Goal: Information Seeking & Learning: Check status

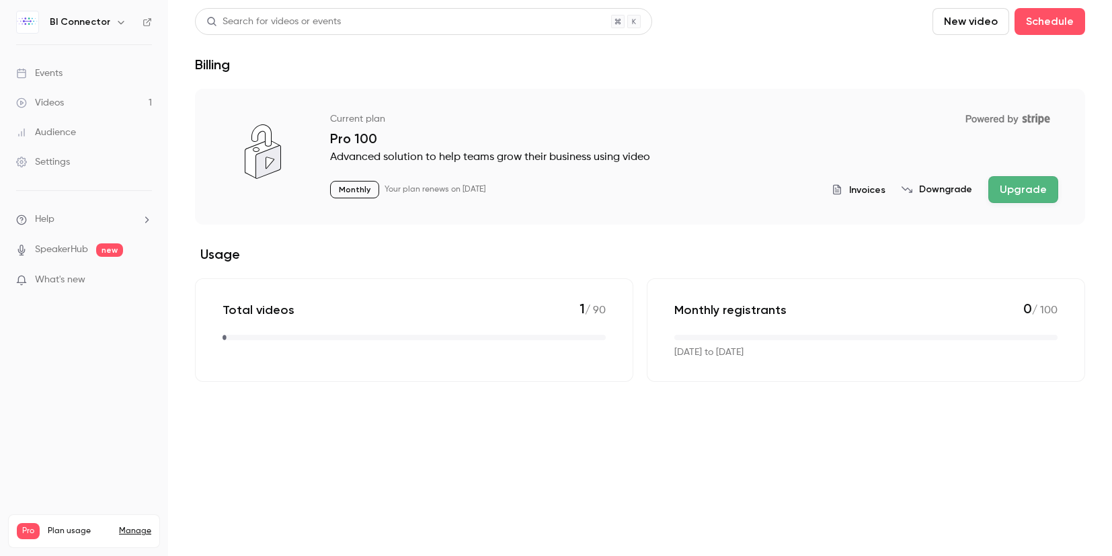
click at [84, 75] on link "Events" at bounding box center [84, 73] width 168 height 30
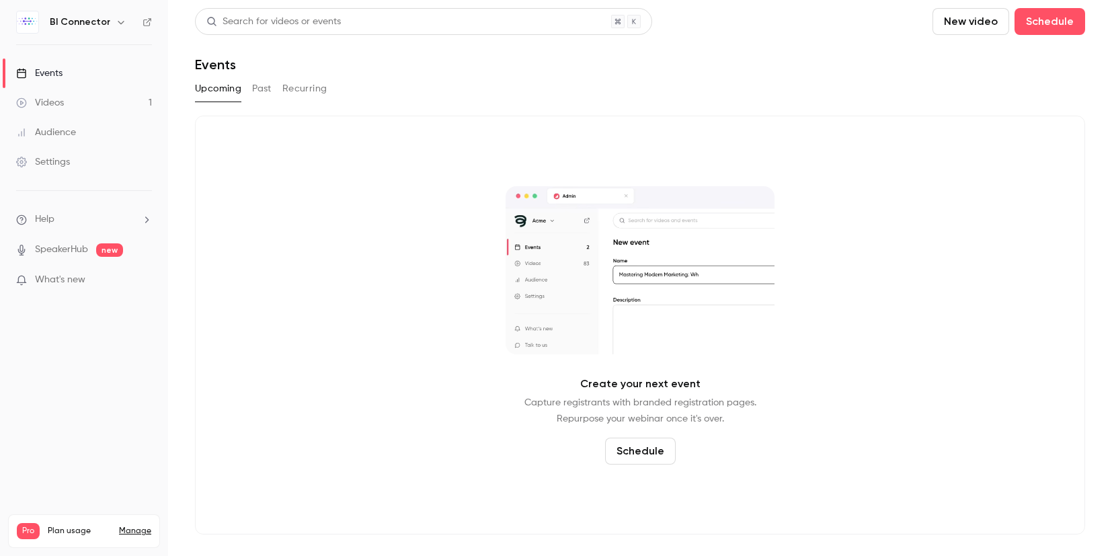
click at [261, 91] on button "Past" at bounding box center [261, 89] width 19 height 22
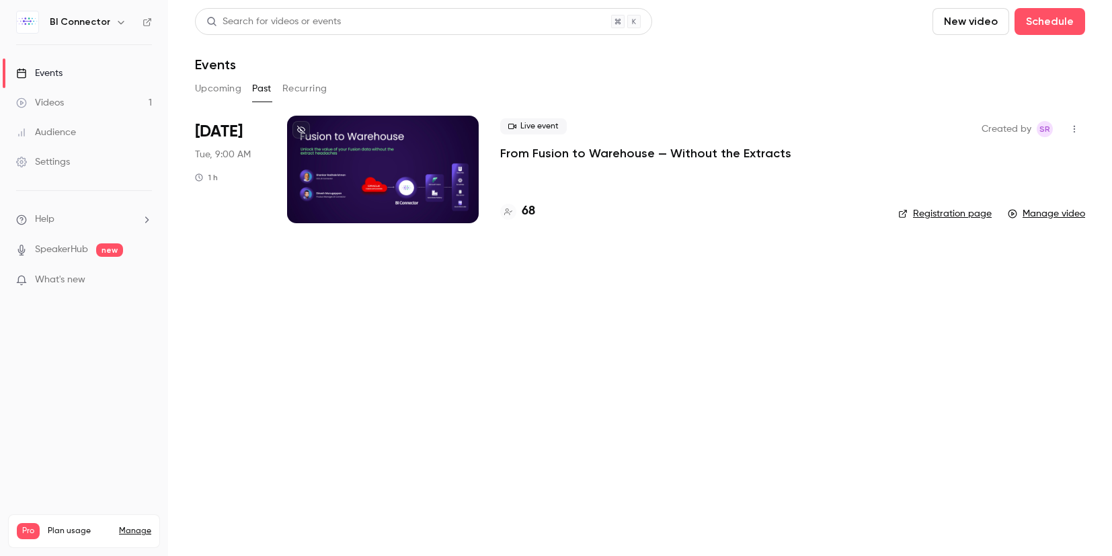
click at [383, 165] on div at bounding box center [383, 170] width 192 height 108
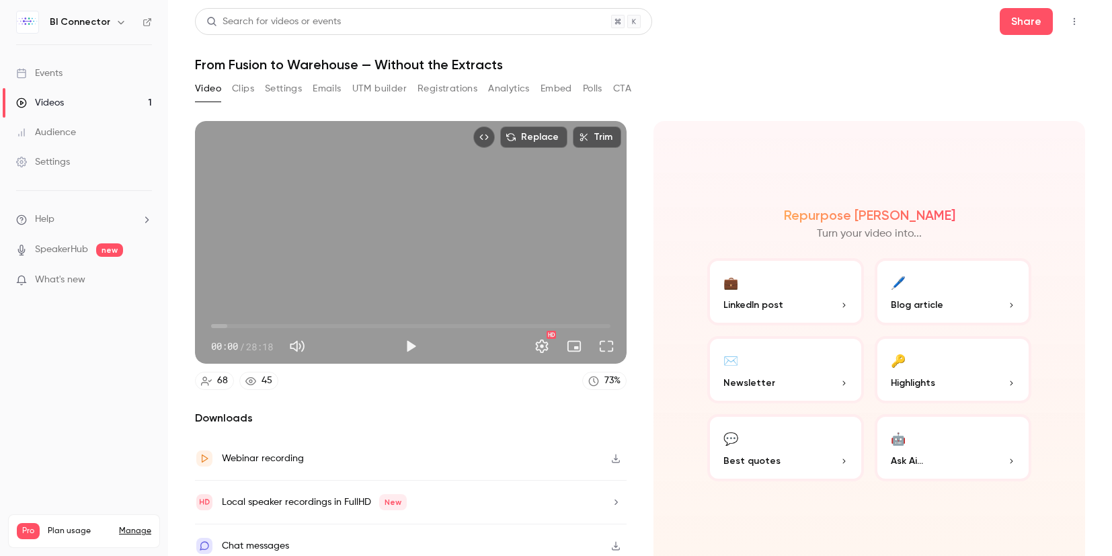
click at [329, 88] on button "Emails" at bounding box center [327, 89] width 28 height 22
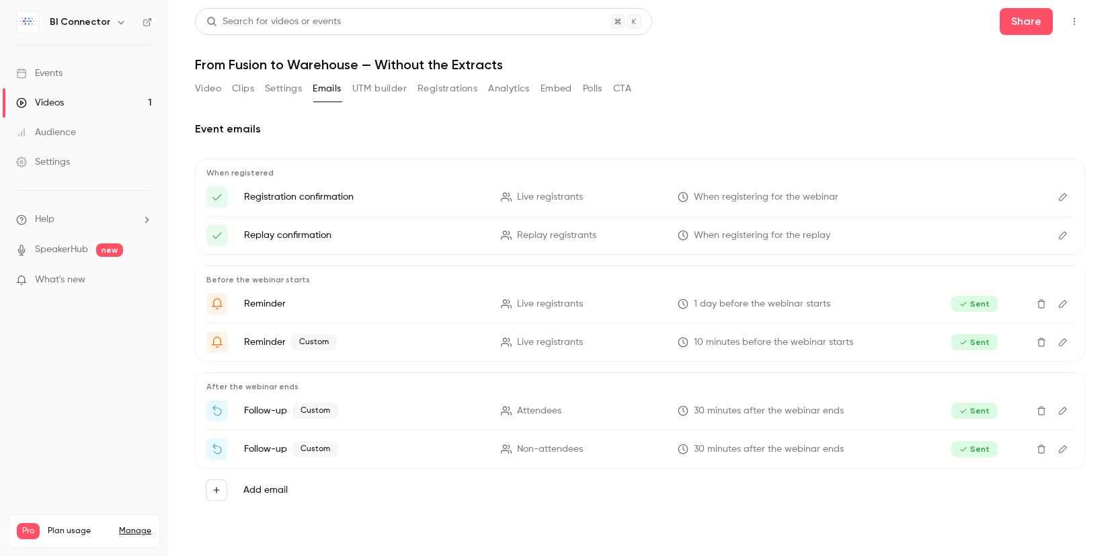
click at [450, 93] on button "Registrations" at bounding box center [447, 89] width 60 height 22
